Goal: Complete application form

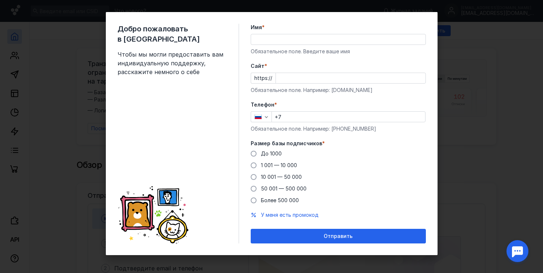
scroll to position [7, 0]
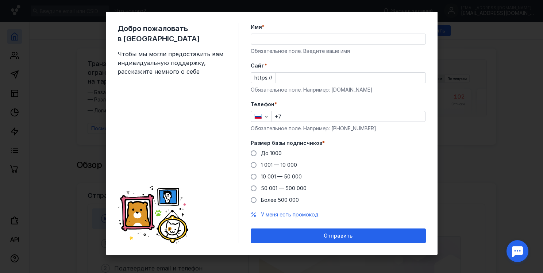
click at [487, 77] on div "Добро пожаловать в Sendsay Чтобы мы могли предоставить вам индивидуальную подде…" at bounding box center [271, 136] width 543 height 273
click at [488, 78] on div "Добро пожаловать в Sendsay Чтобы мы могли предоставить вам индивидуальную подде…" at bounding box center [271, 136] width 543 height 273
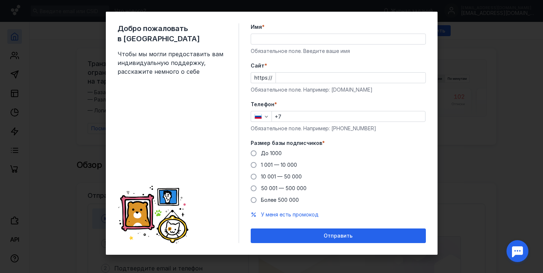
click at [488, 78] on div "Добро пожаловать в Sendsay Чтобы мы могли предоставить вам индивидуальную подде…" at bounding box center [271, 136] width 543 height 273
click at [284, 77] on input "Cайт *" at bounding box center [351, 78] width 150 height 10
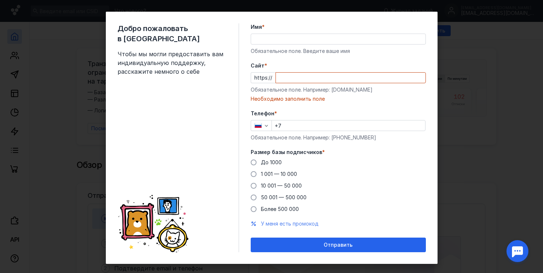
click at [272, 214] on form "Имя * Обязательное поле. Введите ваше имя [PERSON_NAME] * https:// Обязательное…" at bounding box center [338, 137] width 175 height 229
click at [272, 228] on form "Имя * Обязательное поле. Введите ваше имя [PERSON_NAME] * https:// Обязательное…" at bounding box center [338, 137] width 175 height 229
click at [272, 224] on span "У меня есть промокод" at bounding box center [290, 223] width 58 height 6
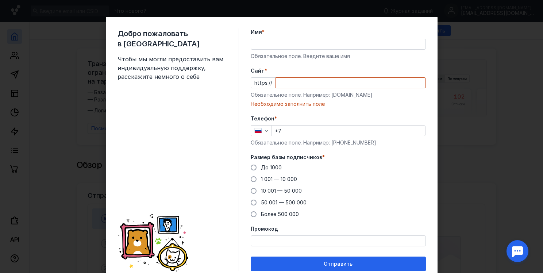
scroll to position [0, 0]
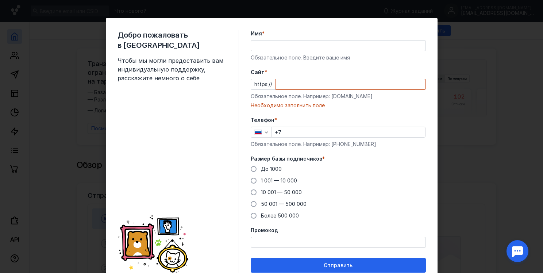
click at [485, 66] on div "Добро пожаловать в Sendsay Чтобы мы могли предоставить вам индивидуальную подде…" at bounding box center [271, 136] width 543 height 273
drag, startPoint x: 485, startPoint y: 66, endPoint x: 232, endPoint y: 17, distance: 257.8
click at [484, 66] on div "Добро пожаловать в Sendsay Чтобы мы могли предоставить вам индивидуальную подде…" at bounding box center [271, 136] width 543 height 273
click at [164, 37] on span "Добро пожаловать в [GEOGRAPHIC_DATA]" at bounding box center [171, 40] width 109 height 20
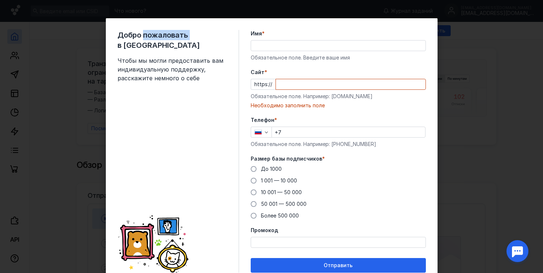
click at [164, 37] on span "Добро пожаловать в [GEOGRAPHIC_DATA]" at bounding box center [171, 40] width 109 height 20
click at [156, 144] on div "Добро пожаловать в Sendsay Чтобы мы могли предоставить вам индивидуальную подде…" at bounding box center [177, 151] width 121 height 243
click at [365, 125] on div "Телефон * +7 Обязательное поле. Например: [PHONE_NUMBER]" at bounding box center [338, 131] width 175 height 31
click at [279, 89] on input "Cайт *" at bounding box center [351, 84] width 150 height 10
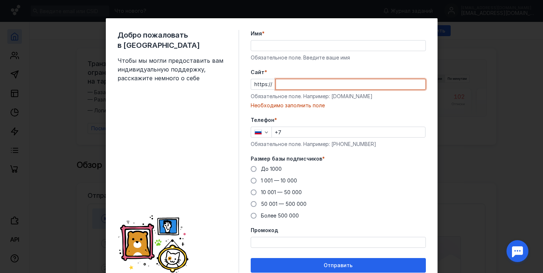
paste input "[DOMAIN_NAME][URL]"
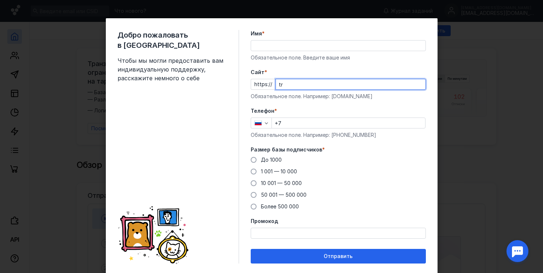
type input "t"
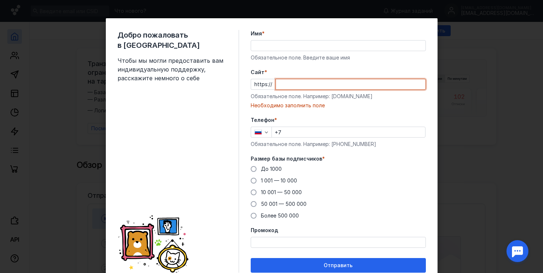
click at [287, 84] on input "Cайт *" at bounding box center [351, 84] width 150 height 10
paste input "[DOMAIN_NAME][URL]"
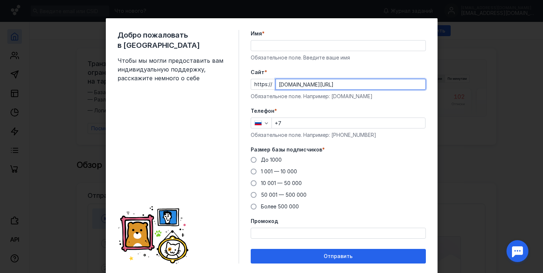
type input "[DOMAIN_NAME][URL]"
click at [264, 41] on input "Имя *" at bounding box center [338, 45] width 174 height 10
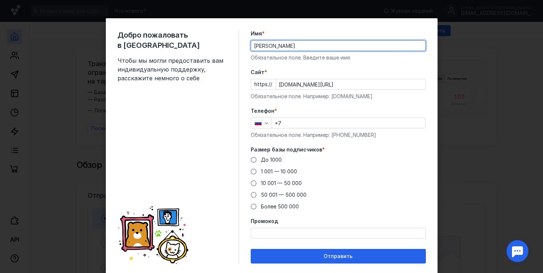
type input "[PERSON_NAME]"
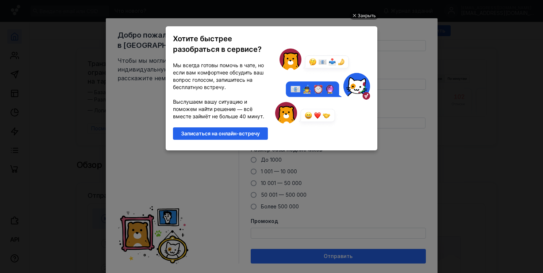
click at [424, 108] on ul "Закрыть Хотите быстрее разобраться в сервисе? Мы всегда готовы помочь в чате, н…" at bounding box center [271, 137] width 543 height 273
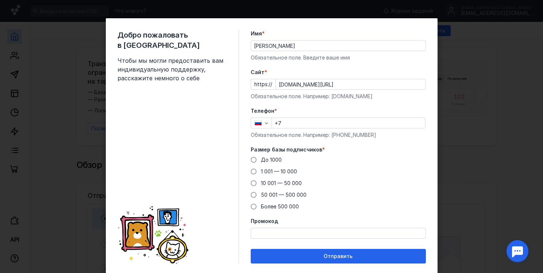
click at [296, 84] on input "[DOMAIN_NAME][URL]" at bounding box center [351, 84] width 150 height 10
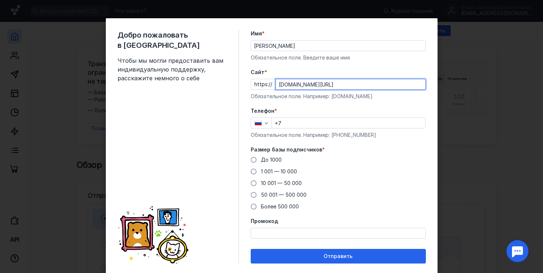
click at [296, 84] on input "[DOMAIN_NAME][URL]" at bounding box center [351, 84] width 150 height 10
paste input "f0hJYXcl?erid=2SDnjbuF8ng"
type input "[DOMAIN_NAME][URL]"
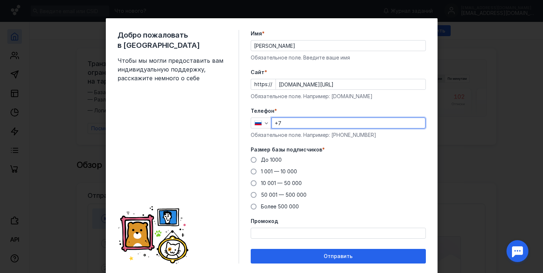
click at [289, 123] on input "+7" at bounding box center [348, 123] width 153 height 10
click at [251, 171] on span at bounding box center [254, 171] width 6 height 6
click at [0, 0] on input "1 001 — 10 000" at bounding box center [0, 0] width 0 height 0
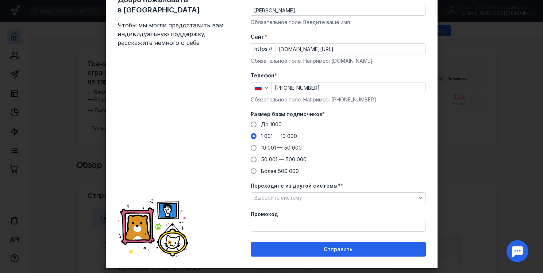
scroll to position [36, 0]
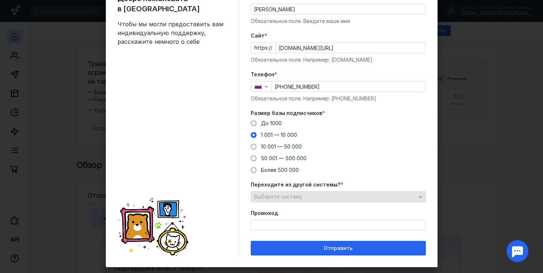
click at [379, 198] on div "Выберите систему" at bounding box center [334, 197] width 165 height 6
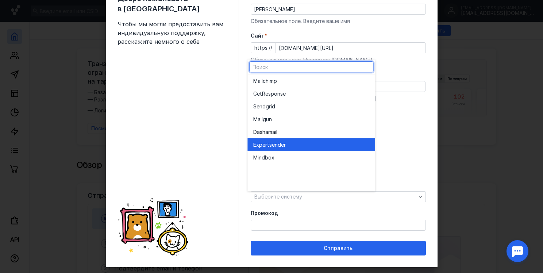
scroll to position [0, 0]
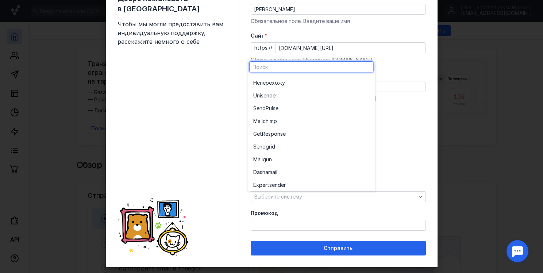
click at [414, 131] on div "До [DATE] 1 001 — 10 000 10 001 — 50 000 50 001 — 500 000 Более 500 000" at bounding box center [338, 147] width 175 height 54
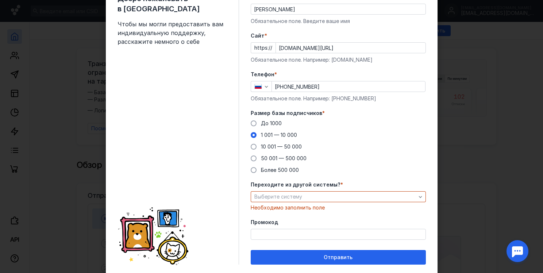
click at [340, 185] on span "*" at bounding box center [341, 184] width 3 height 7
click at [340, 184] on span "*" at bounding box center [341, 184] width 3 height 7
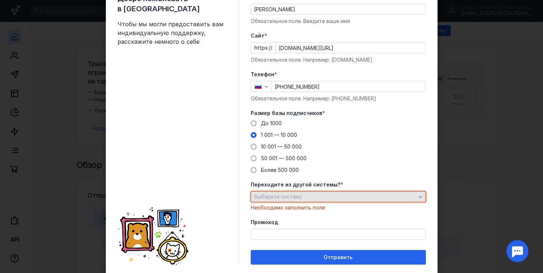
click at [373, 198] on div "Выберите систему" at bounding box center [334, 197] width 165 height 6
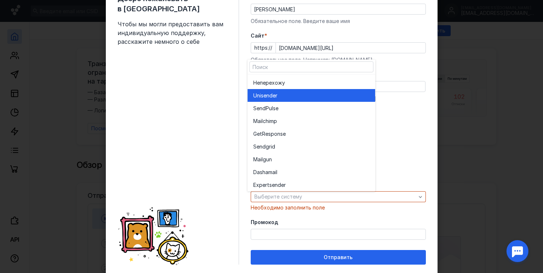
click at [285, 98] on div "Unisende r" at bounding box center [311, 95] width 116 height 7
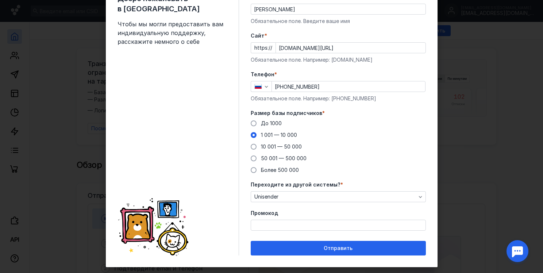
drag, startPoint x: 282, startPoint y: 195, endPoint x: 241, endPoint y: 195, distance: 41.2
click at [241, 195] on div "Добро пожаловать в Sendsay Чтобы мы могли предоставить вам индивидуальную подде…" at bounding box center [272, 124] width 332 height 285
click at [254, 195] on span "Unisender" at bounding box center [266, 197] width 24 height 6
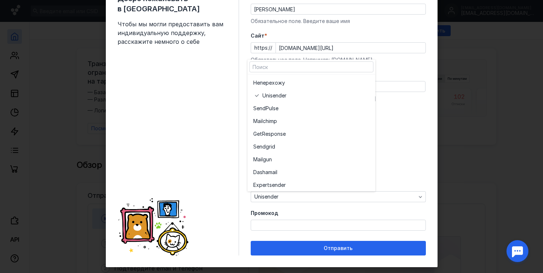
click at [227, 93] on div "Добро пожаловать в Sendsay Чтобы мы могли предоставить вам индивидуальную подде…" at bounding box center [177, 124] width 121 height 262
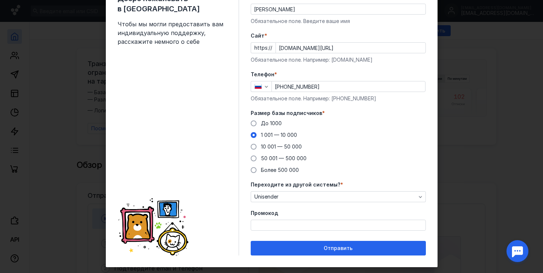
click at [389, 63] on div "Обязательное поле. Например: [DOMAIN_NAME]" at bounding box center [338, 59] width 175 height 7
click at [399, 194] on div "Unisender" at bounding box center [334, 197] width 165 height 6
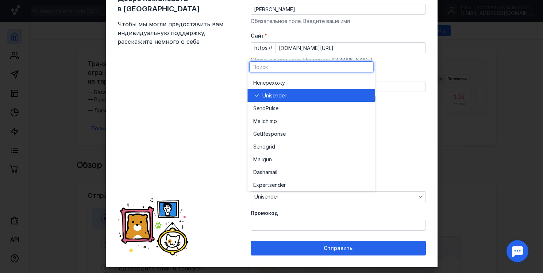
click at [282, 97] on span "Unisende" at bounding box center [273, 95] width 22 height 7
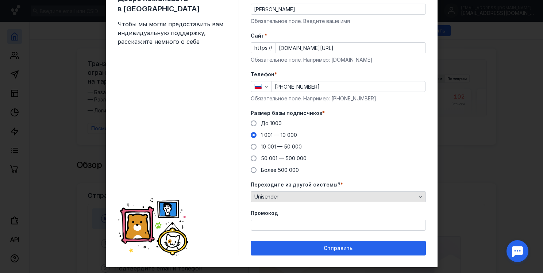
click at [283, 197] on div "Unisender" at bounding box center [334, 197] width 165 height 6
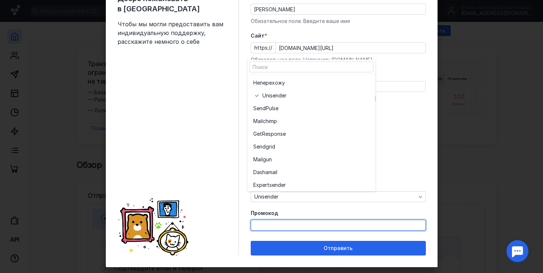
click at [278, 223] on input "Промокод" at bounding box center [338, 225] width 174 height 10
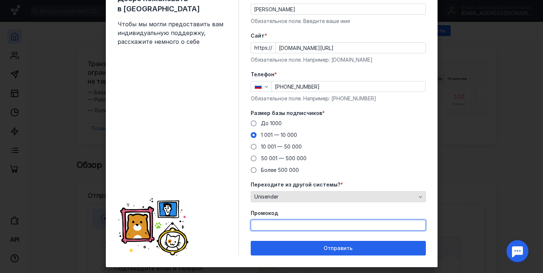
click at [395, 196] on div "Unisender" at bounding box center [334, 197] width 165 height 6
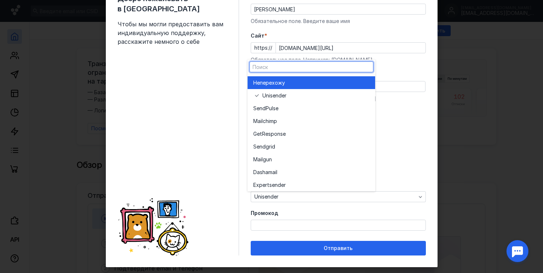
click at [269, 80] on span "перехожу" at bounding box center [272, 82] width 25 height 7
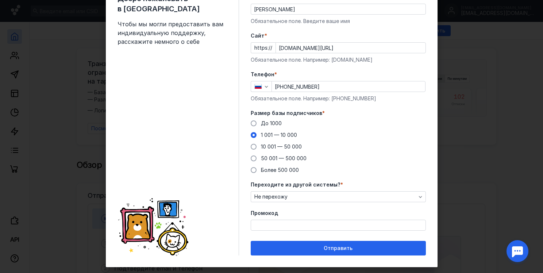
click at [334, 86] on input "[PHONE_NUMBER]" at bounding box center [348, 86] width 153 height 10
type input "[PHONE_NUMBER]"
click at [261, 123] on span "До 1000" at bounding box center [271, 123] width 21 height 6
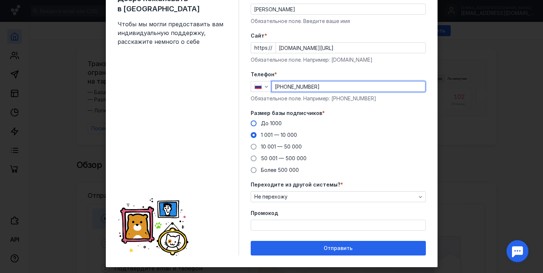
click at [0, 0] on input "До 1000" at bounding box center [0, 0] width 0 height 0
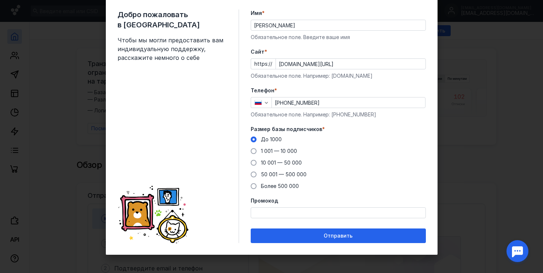
scroll to position [20, 0]
click at [251, 152] on span at bounding box center [254, 151] width 6 height 6
click at [0, 0] on input "1 001 — 10 000" at bounding box center [0, 0] width 0 height 0
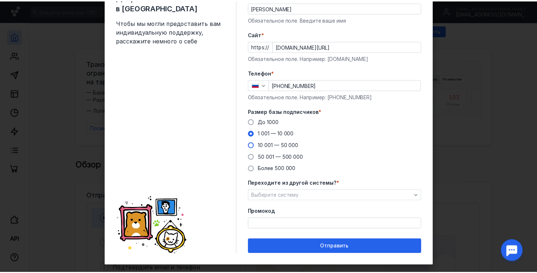
scroll to position [49, 0]
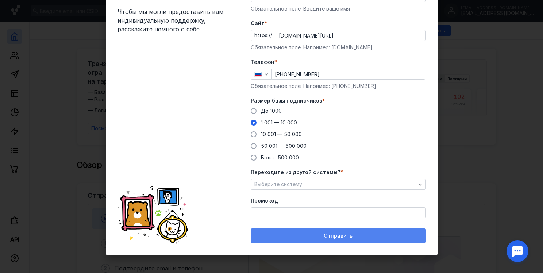
click at [325, 237] on span "Отправить" at bounding box center [338, 236] width 29 height 6
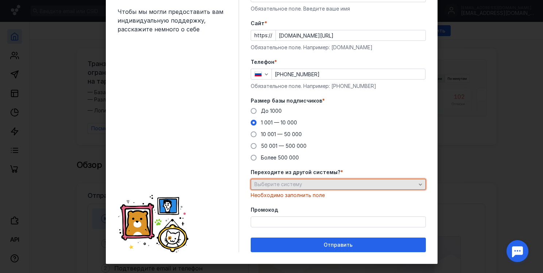
click at [292, 182] on span "Выберите систему" at bounding box center [278, 184] width 48 height 6
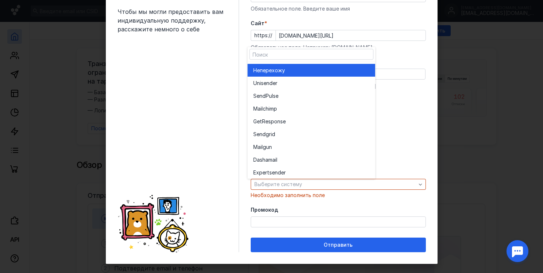
click at [268, 74] on div "Не перехожу" at bounding box center [311, 70] width 116 height 13
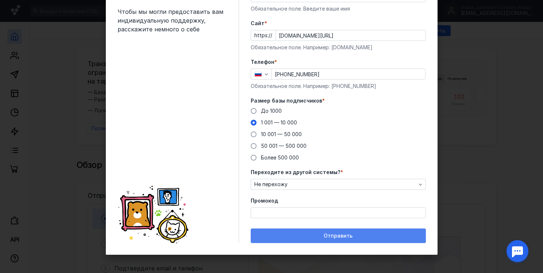
click at [310, 239] on div "Отправить" at bounding box center [338, 235] width 175 height 15
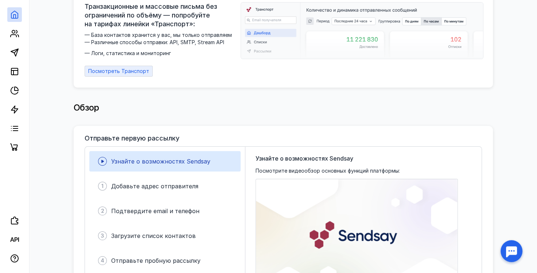
scroll to position [109, 0]
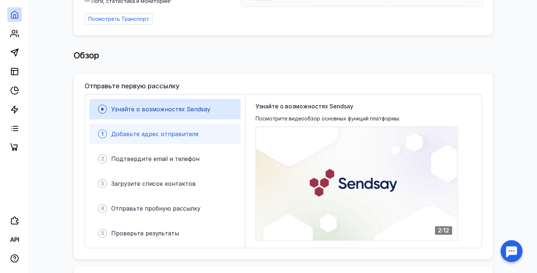
click at [131, 130] on span "Добавьте адрес отправителя" at bounding box center [154, 133] width 87 height 7
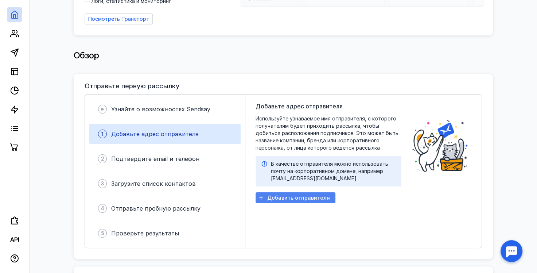
click at [289, 195] on span "Добавить отправителя" at bounding box center [298, 198] width 63 height 6
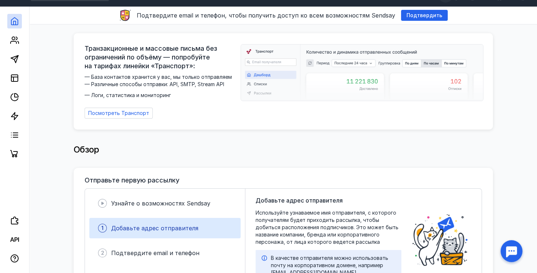
scroll to position [0, 0]
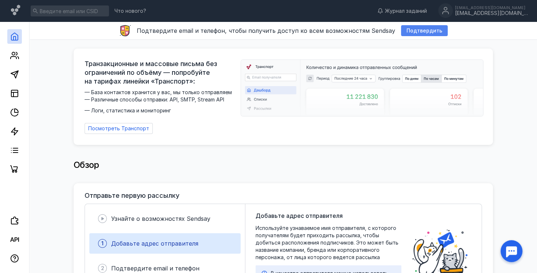
click at [408, 30] on span "Подтвердить" at bounding box center [425, 31] width 36 height 6
